Goal: Transaction & Acquisition: Obtain resource

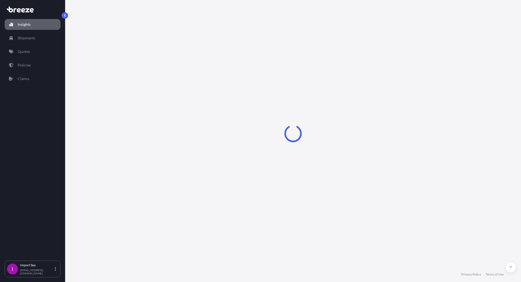
select select "2025"
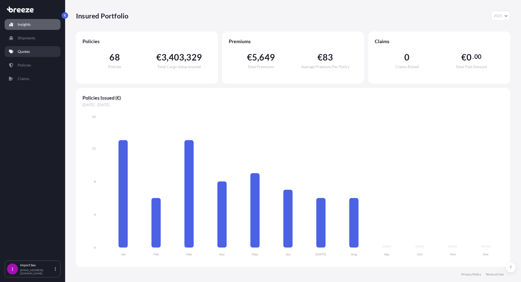
click at [28, 52] on p "Quotes" at bounding box center [24, 51] width 12 height 5
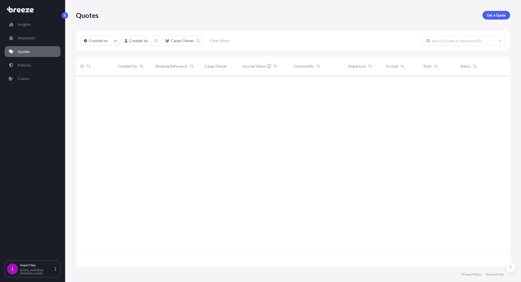
scroll to position [190, 430]
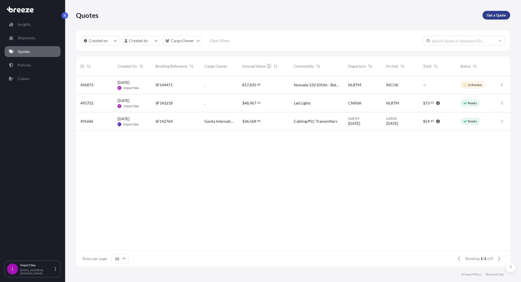
click at [495, 17] on p "Get a Quote" at bounding box center [496, 14] width 19 height 5
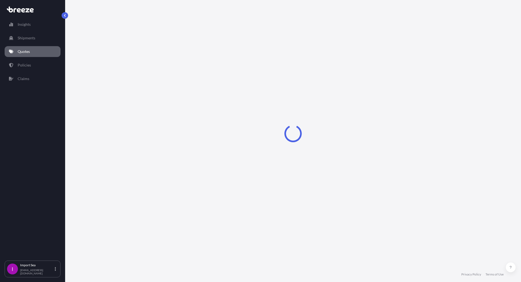
select select "Sea"
select select "1"
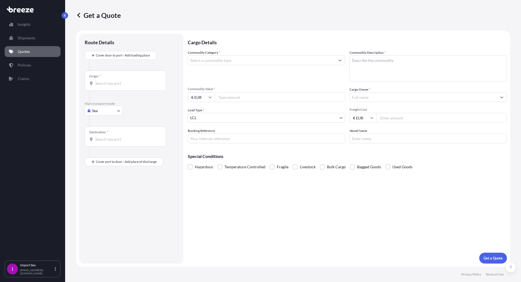
click at [198, 58] on input "Commodity Category *" at bounding box center [261, 60] width 147 height 10
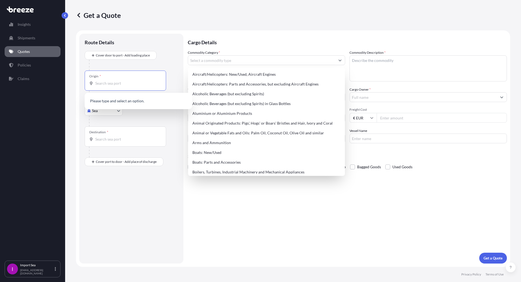
click at [96, 84] on input "Origin *" at bounding box center [127, 83] width 64 height 5
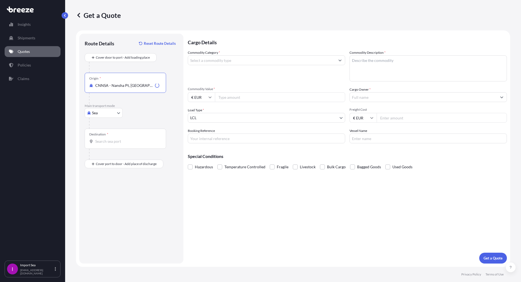
type input "CNNSA - Nansha Pt, [GEOGRAPHIC_DATA]"
click at [102, 144] on input "Destination *" at bounding box center [127, 141] width 64 height 5
type input "NLRTM - [GEOGRAPHIC_DATA], [GEOGRAPHIC_DATA]"
click at [199, 137] on input "Booking Reference" at bounding box center [266, 139] width 157 height 10
click at [212, 137] on input "Booking Reference" at bounding box center [266, 139] width 157 height 10
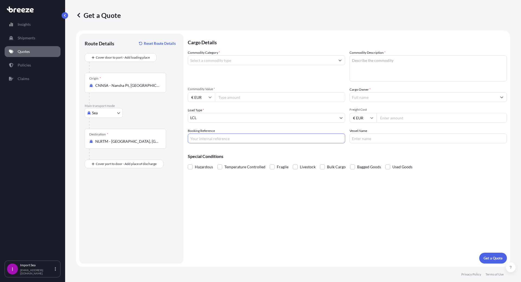
paste input "SF144477"
type input "SF144477"
click at [367, 133] on label "Vessel Name" at bounding box center [359, 130] width 18 height 5
click at [367, 134] on input "Vessel Name" at bounding box center [428, 139] width 157 height 10
click at [360, 144] on div "Cargo Details Commodity Category * Commodity Description * Commodity Value * € …" at bounding box center [347, 149] width 319 height 230
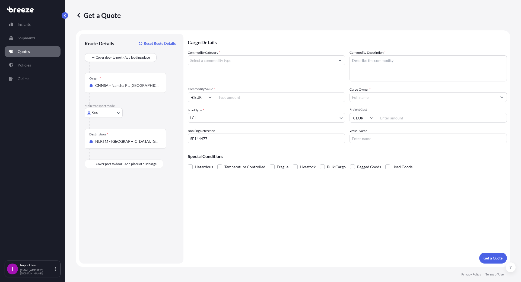
click at [365, 137] on input "Vessel Name" at bounding box center [428, 139] width 157 height 10
type input "."
click at [385, 117] on input "Freight Cost" at bounding box center [442, 118] width 130 height 10
type input "2000"
click at [229, 99] on input "Commodity Value *" at bounding box center [280, 97] width 130 height 10
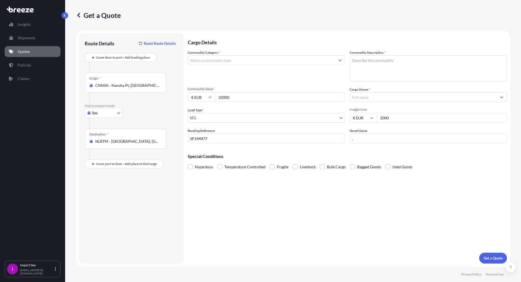
type input "32000"
click at [217, 57] on input "Commodity Category *" at bounding box center [261, 60] width 147 height 10
type input "l"
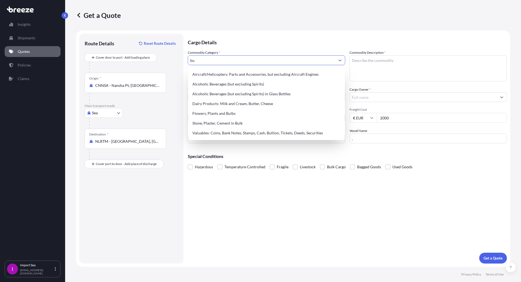
type input "b"
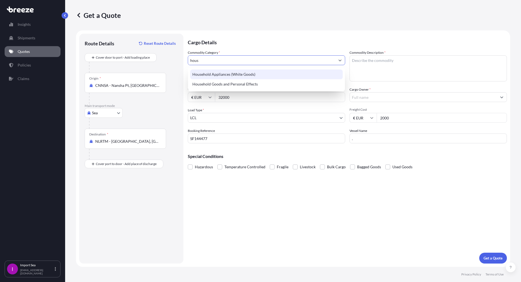
click at [226, 75] on div "Household Appliances (White Goods)" at bounding box center [266, 74] width 153 height 10
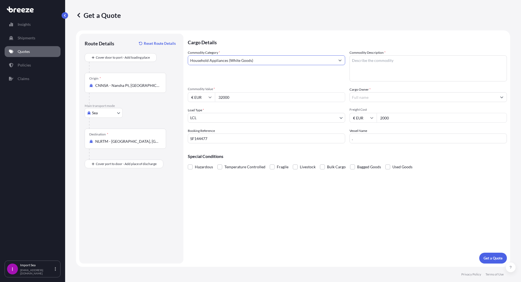
type input "Household Appliances (White Goods)"
click at [365, 61] on textarea "Commodity Description *" at bounding box center [428, 68] width 157 height 26
type textarea "light bulbs"
click at [374, 233] on div "Cargo Details Commodity Category * Household Appliances (White Goods) Commodity…" at bounding box center [347, 149] width 319 height 230
click at [490, 257] on p "Get a Quote" at bounding box center [493, 257] width 19 height 5
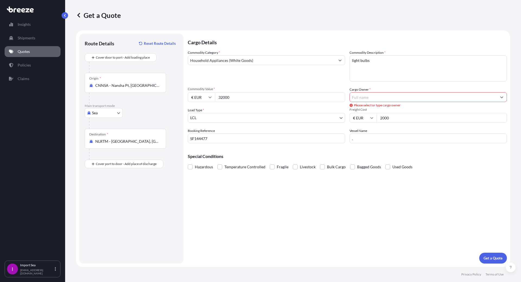
click at [359, 98] on input "Cargo Owner *" at bounding box center [423, 97] width 147 height 10
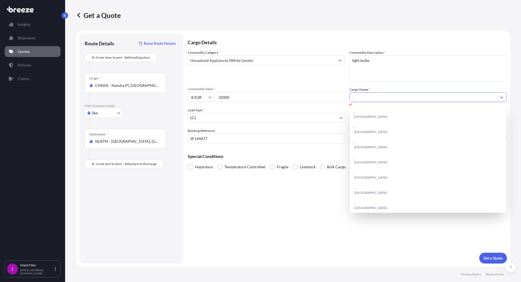
type input "."
click at [320, 199] on div "Cargo Details Commodity Category * Household Appliances (White Goods) Commodity…" at bounding box center [347, 149] width 319 height 230
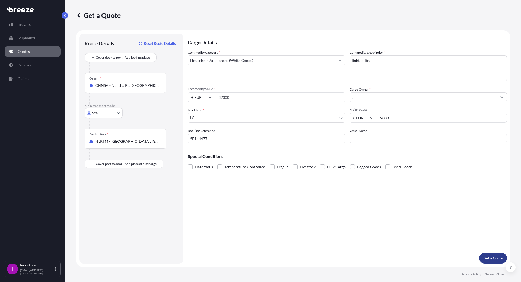
click at [484, 259] on p "Get a Quote" at bounding box center [493, 257] width 19 height 5
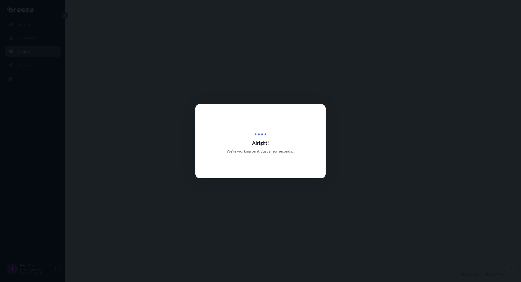
select select "Sea"
select select "1"
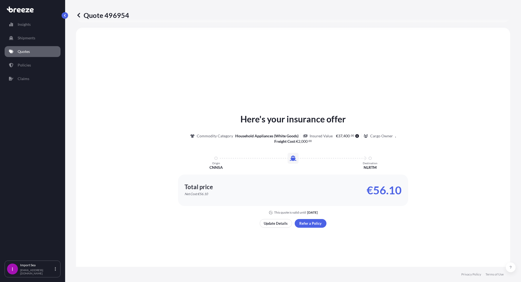
scroll to position [163, 0]
